Goal: Find contact information: Find contact information

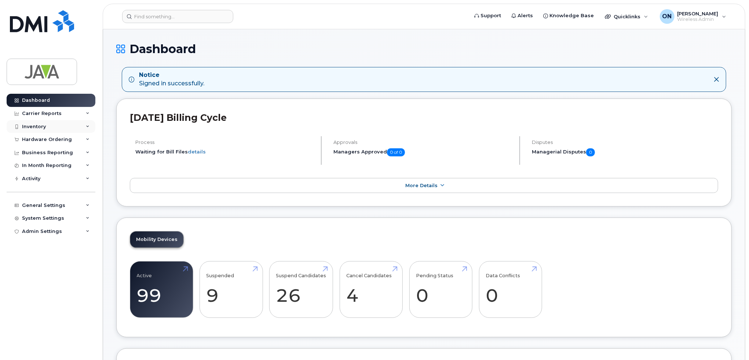
click at [41, 125] on div "Inventory" at bounding box center [34, 127] width 24 height 6
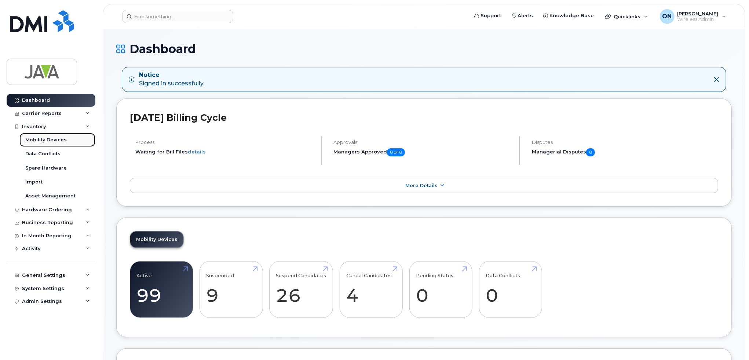
click at [45, 138] on div "Mobility Devices" at bounding box center [45, 140] width 41 height 7
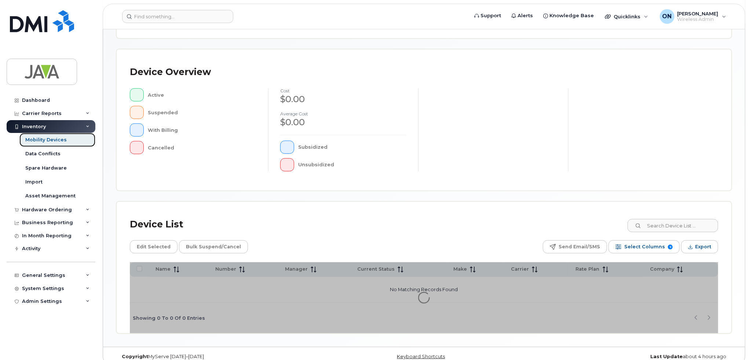
scroll to position [143, 0]
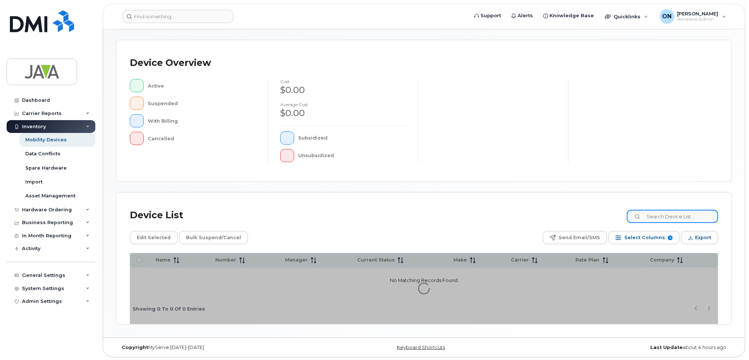
click at [654, 215] on input at bounding box center [672, 216] width 91 height 13
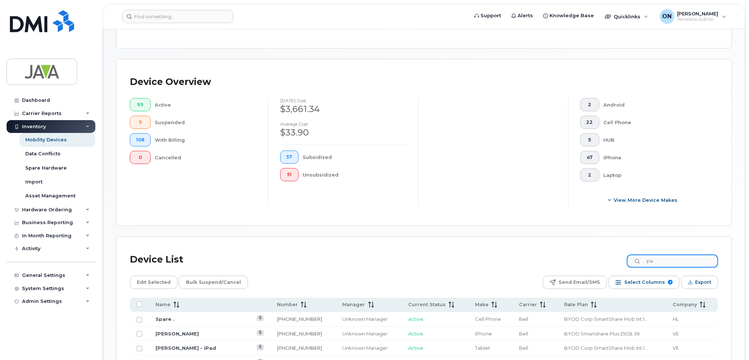
scroll to position [162, 0]
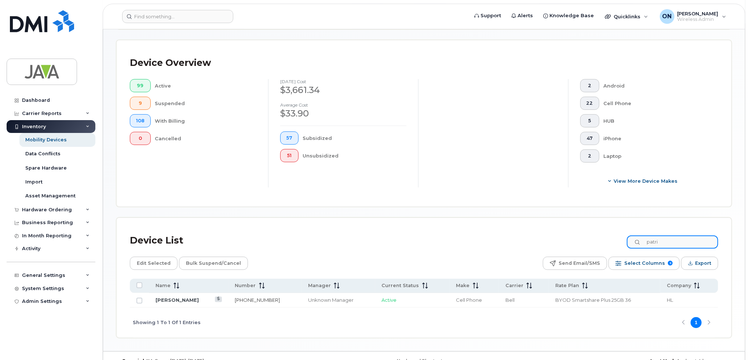
type input "patri"
click at [235, 299] on link "[PHONE_NUMBER]" at bounding box center [257, 300] width 45 height 6
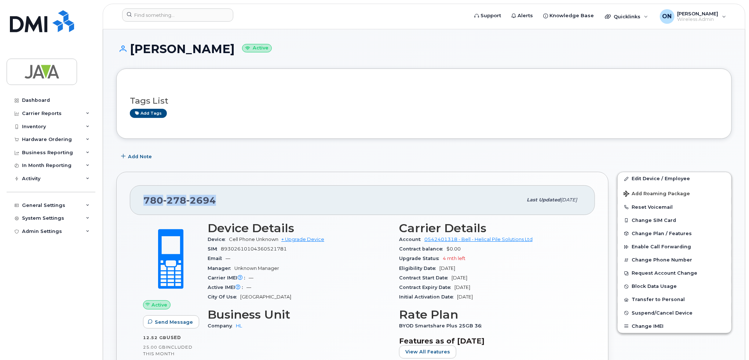
drag, startPoint x: 145, startPoint y: 197, endPoint x: 249, endPoint y: 199, distance: 104.2
click at [253, 199] on div "780 278 2694" at bounding box center [332, 200] width 379 height 15
copy span "780 278 2694"
